Goal: Task Accomplishment & Management: Manage account settings

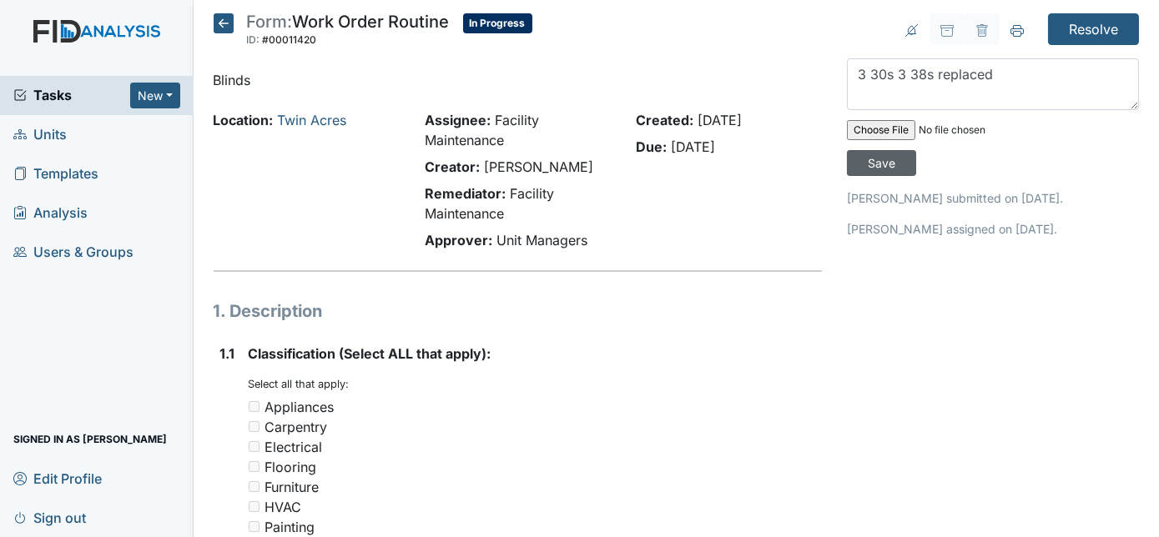
type textarea "3 30s 3 38s replaced"
click at [916, 150] on input "Save" at bounding box center [881, 163] width 69 height 26
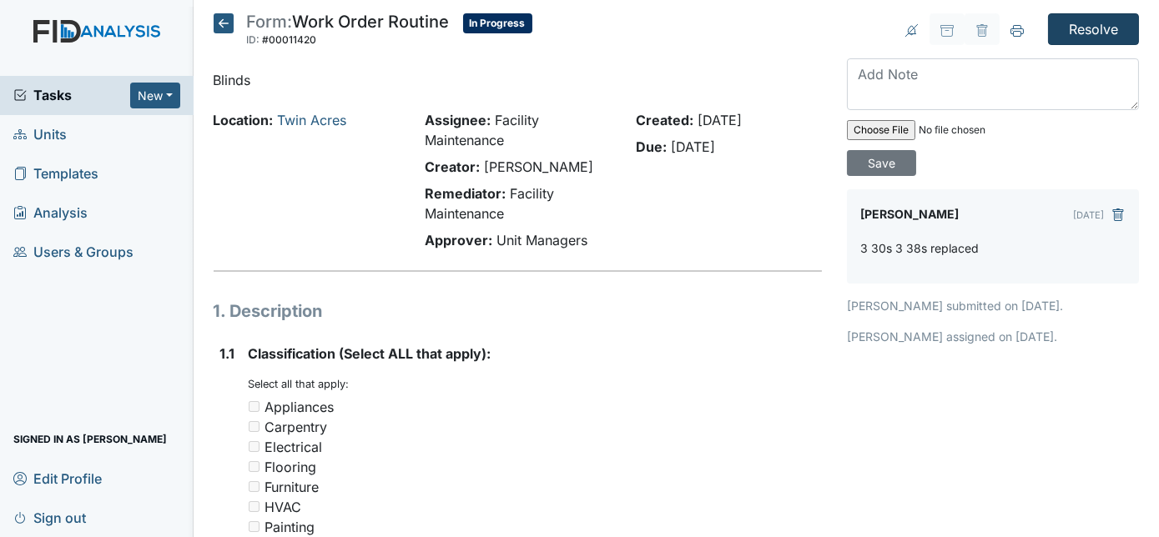
click at [1077, 28] on input "Resolve" at bounding box center [1093, 29] width 91 height 32
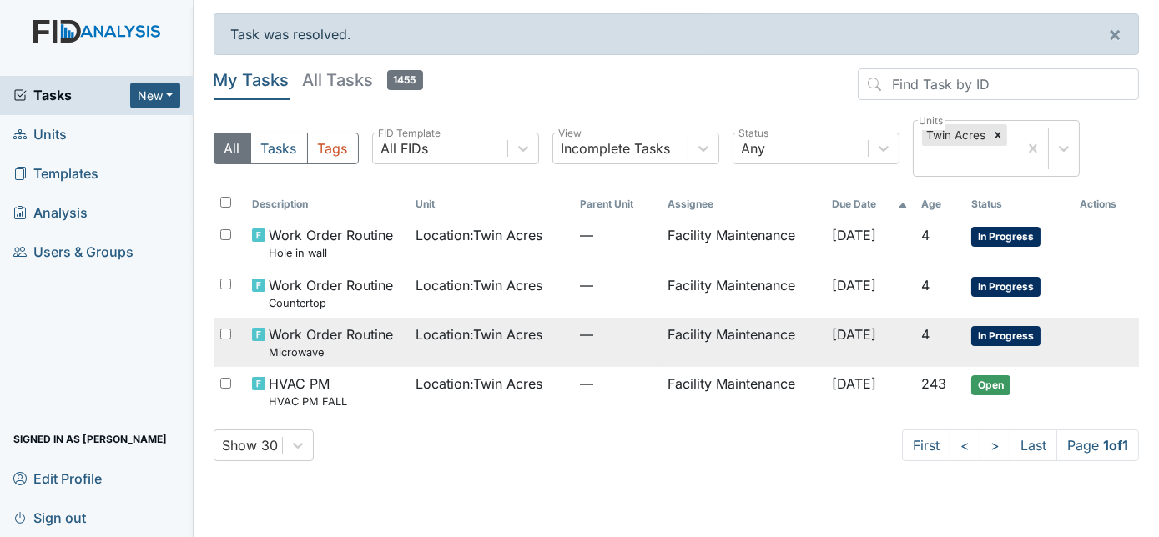
click at [449, 331] on span "Location : Twin Acres" at bounding box center [479, 335] width 127 height 20
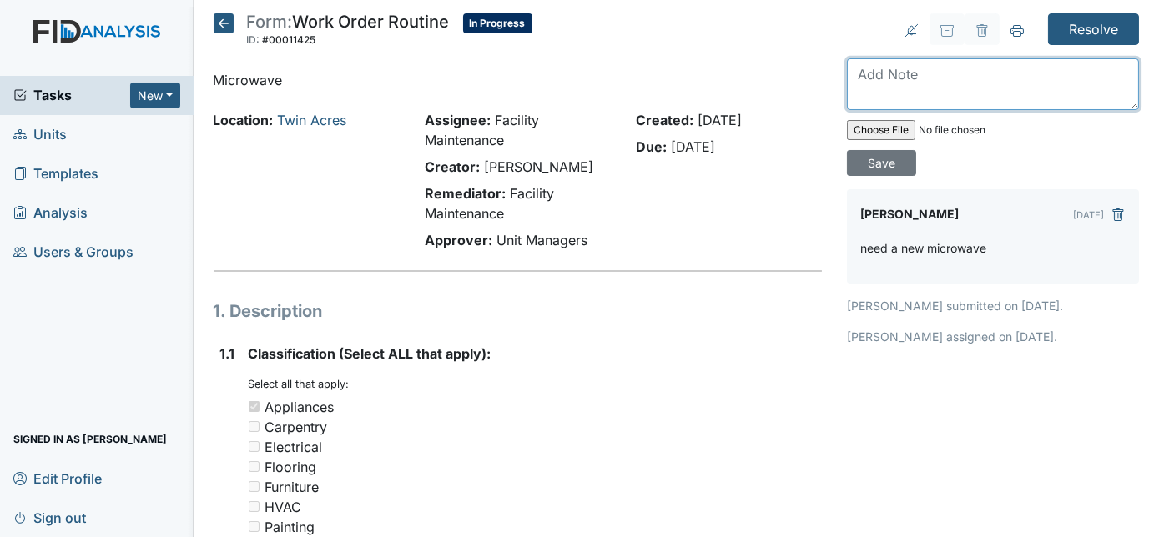
click at [901, 75] on textarea at bounding box center [993, 84] width 292 height 52
type textarea "replaced microwave"
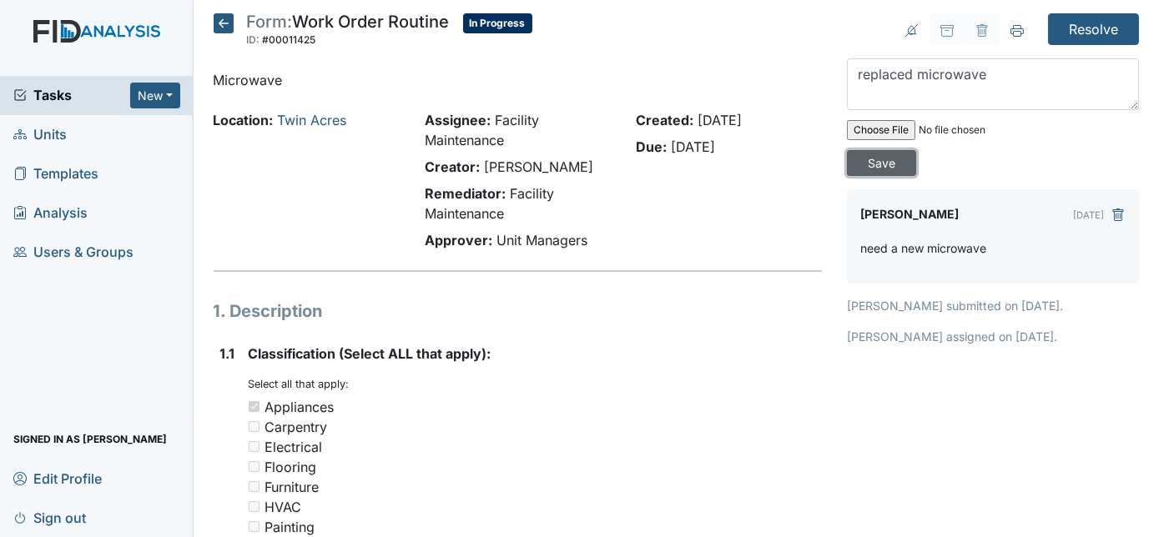
click at [916, 150] on input "Save" at bounding box center [881, 163] width 69 height 26
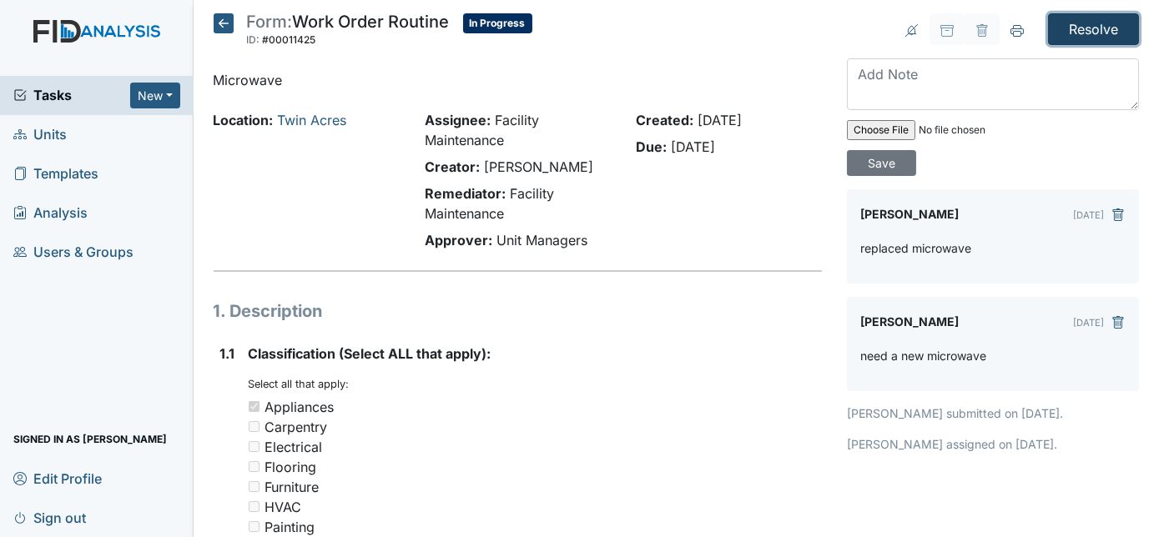
click at [1086, 21] on input "Resolve" at bounding box center [1093, 29] width 91 height 32
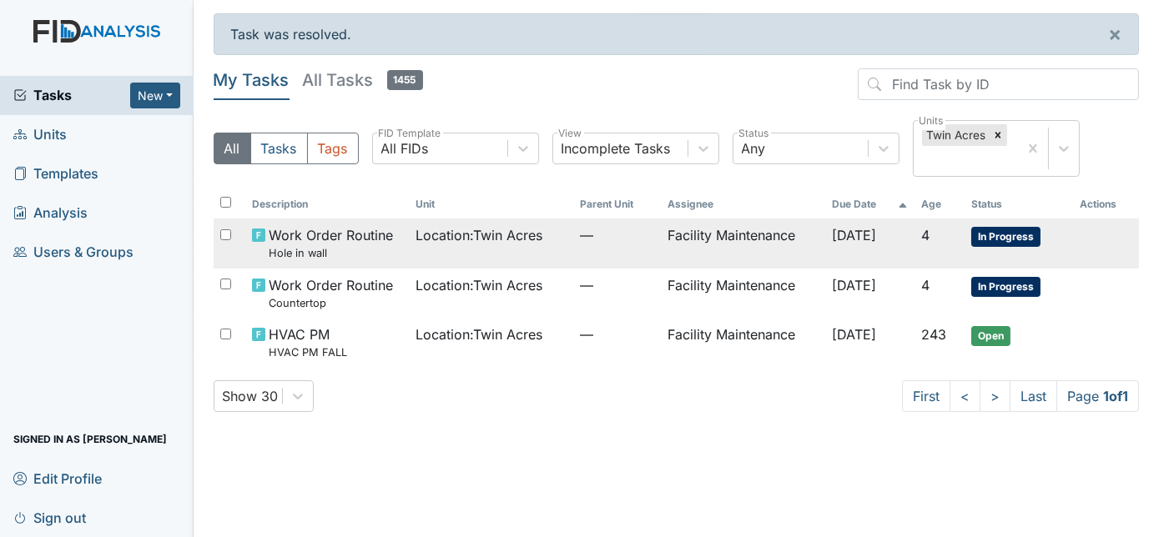
click at [796, 242] on td "Facility Maintenance" at bounding box center [743, 243] width 164 height 49
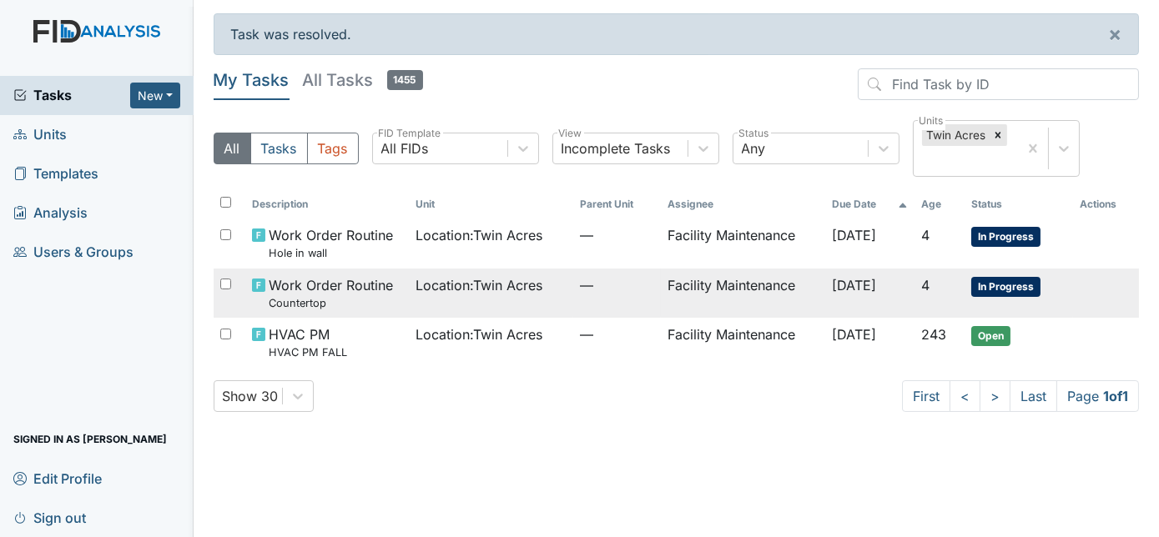
click at [367, 290] on span "Work Order Routine Countertop" at bounding box center [331, 293] width 124 height 36
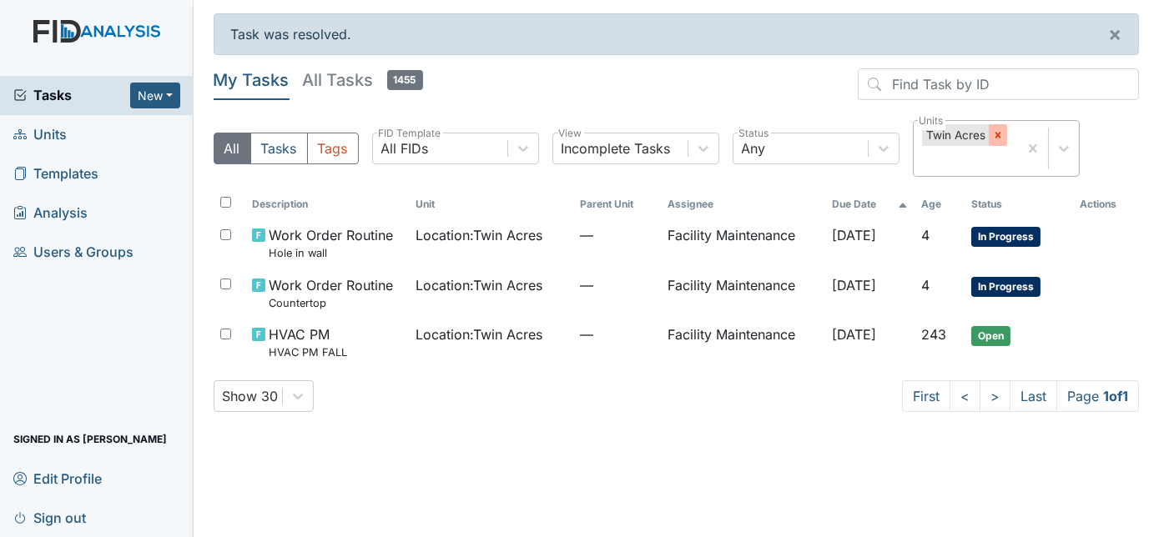
click at [992, 129] on icon at bounding box center [998, 135] width 12 height 12
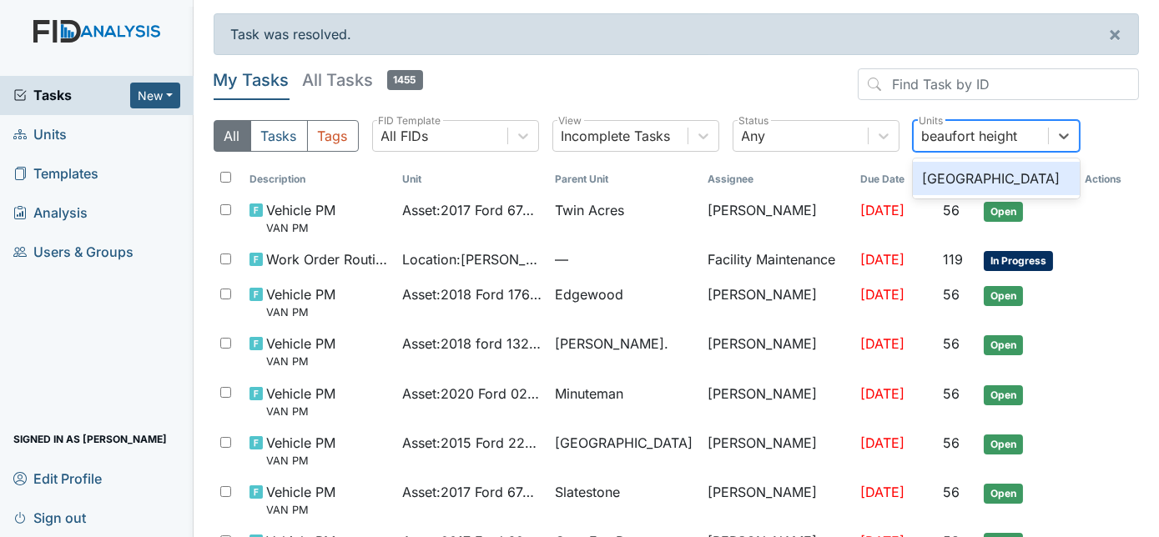
type input "beaufort heights"
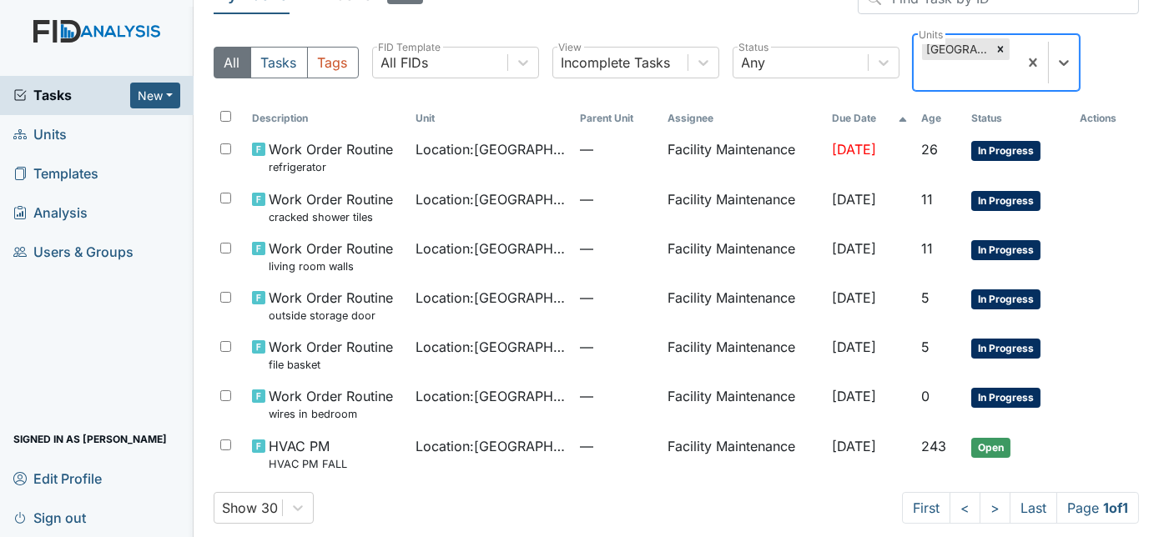
scroll to position [98, 0]
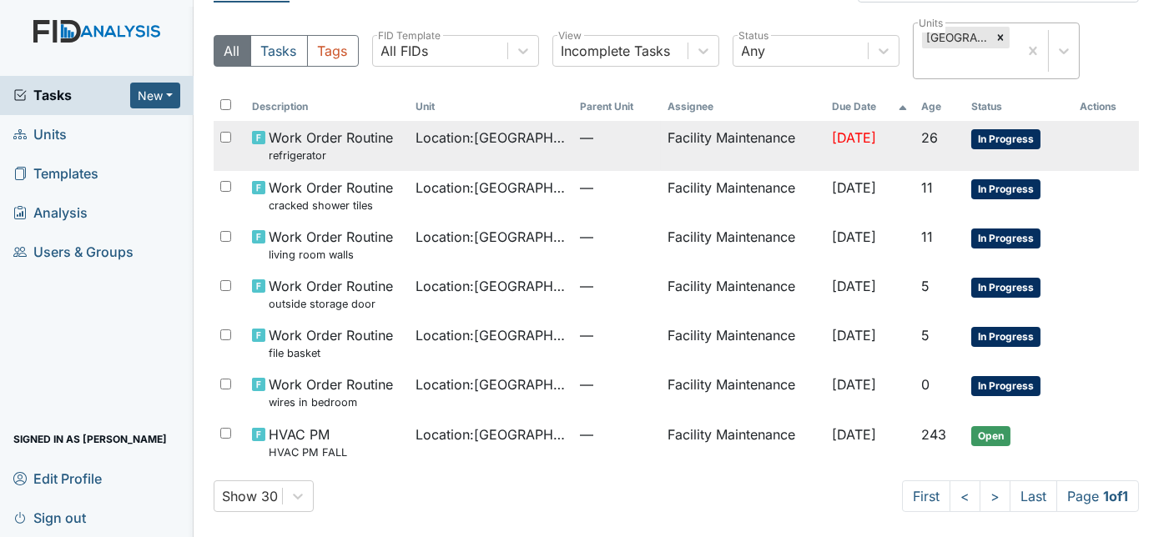
click at [832, 131] on span "Aug 30, 2025" at bounding box center [854, 137] width 44 height 17
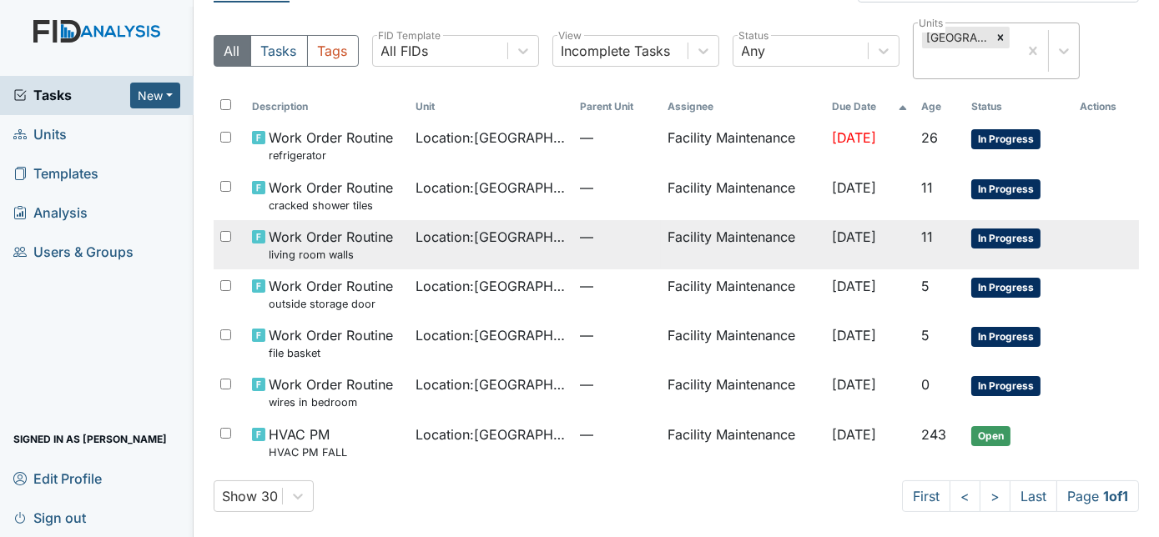
click at [502, 250] on td "Location : Beaufort Heights" at bounding box center [492, 244] width 164 height 49
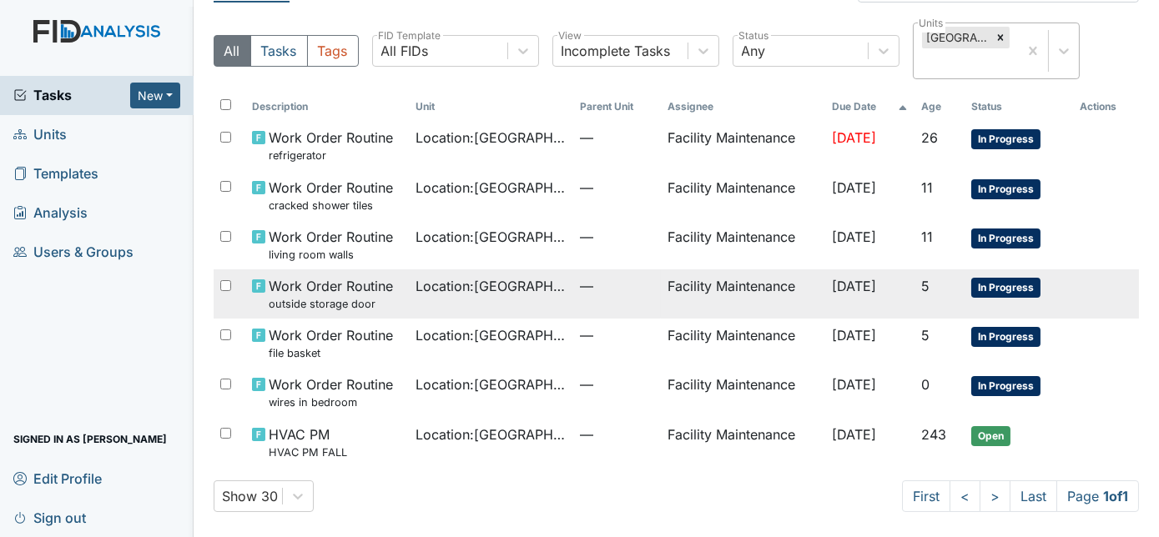
click at [516, 294] on span "Location : Beaufort Heights" at bounding box center [491, 286] width 151 height 20
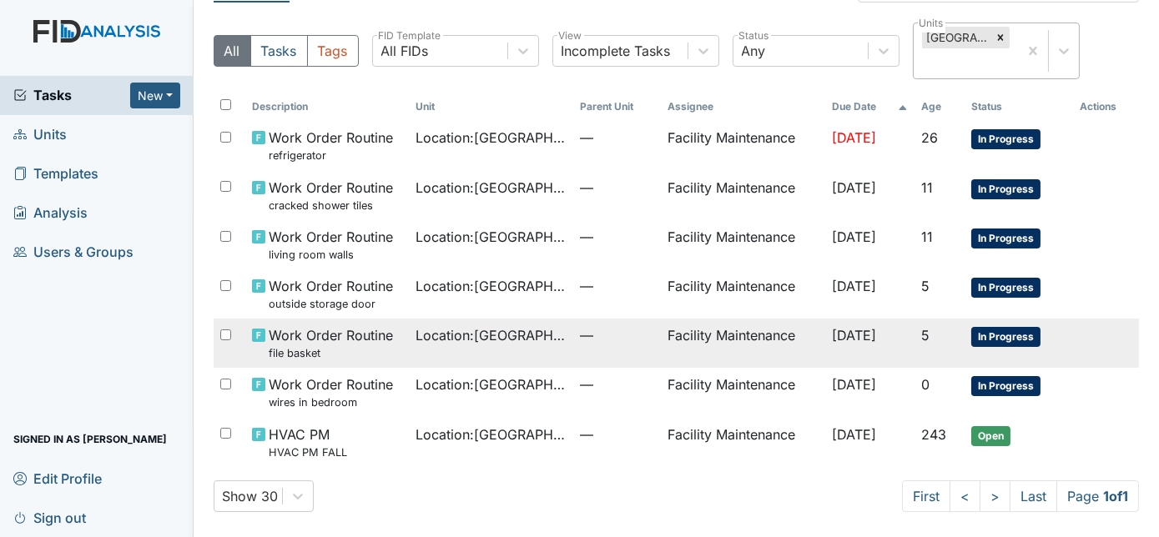
click at [410, 360] on td "Location : Beaufort Heights" at bounding box center [492, 343] width 164 height 49
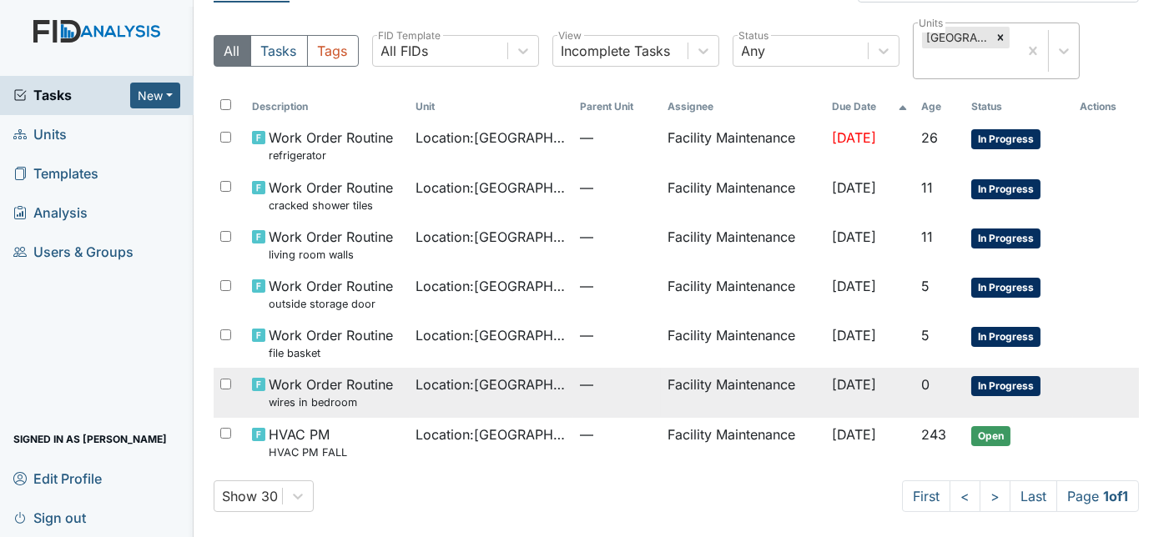
click at [385, 392] on span "Work Order Routine wires in bedroom" at bounding box center [331, 393] width 124 height 36
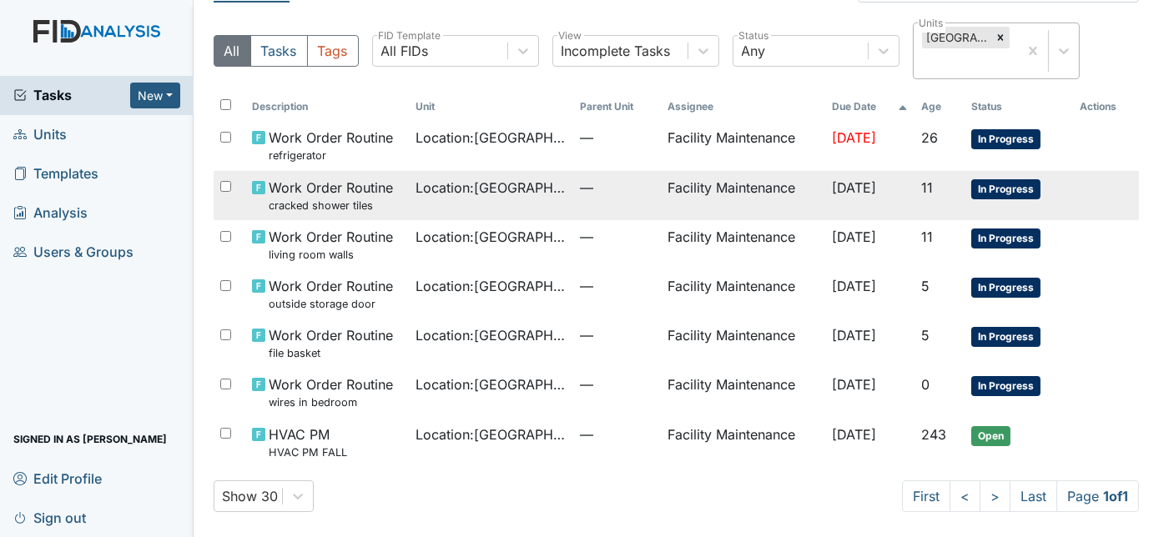
click at [437, 190] on span "Location : Beaufort Heights" at bounding box center [491, 188] width 151 height 20
